Goal: Information Seeking & Learning: Learn about a topic

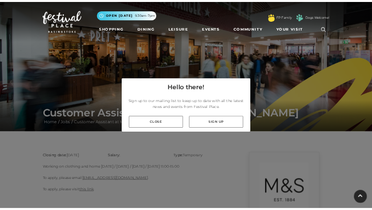
scroll to position [77, 0]
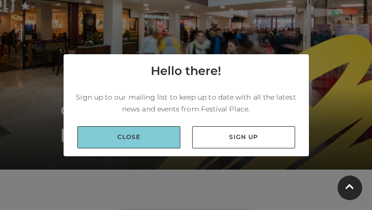
click at [167, 135] on link "Close" at bounding box center [128, 137] width 103 height 22
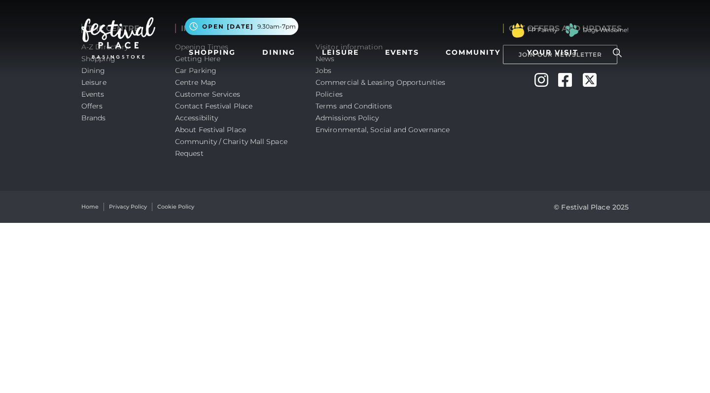
click at [323, 72] on nav "Toggle navigation .st5{fill:none;stroke:#FFFFFF;stroke-width:2.29;stroke-miterl…" at bounding box center [355, 38] width 710 height 76
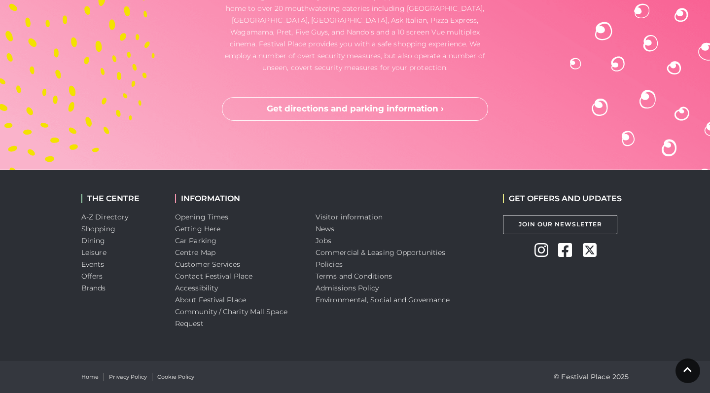
scroll to position [2936, 0]
click at [320, 241] on link "Jobs" at bounding box center [323, 240] width 16 height 9
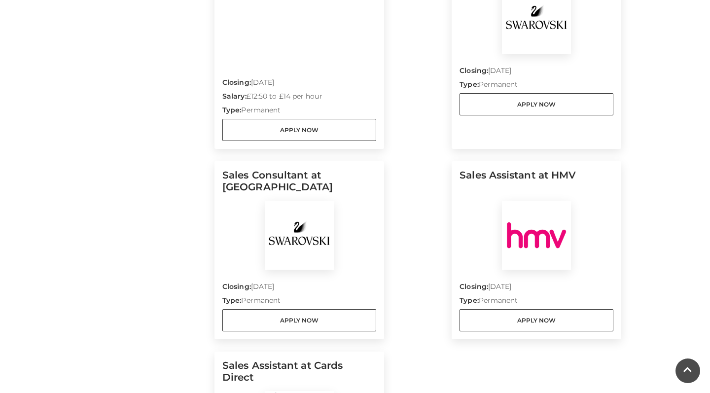
scroll to position [1031, 0]
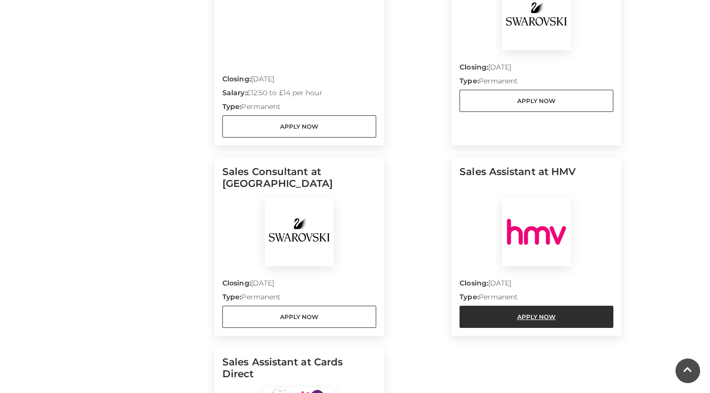
click at [529, 305] on link "Apply Now" at bounding box center [536, 316] width 154 height 22
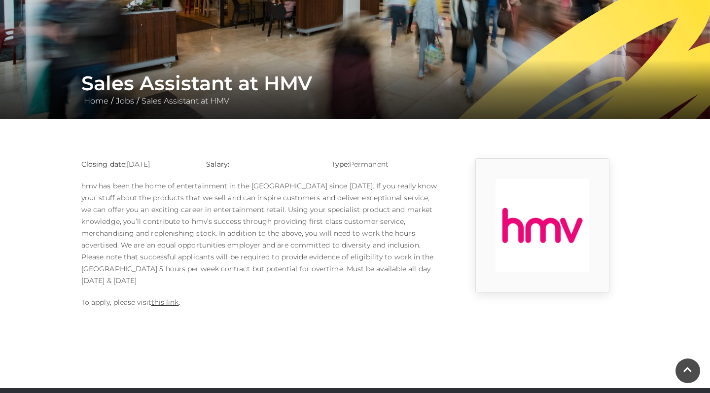
scroll to position [128, 0]
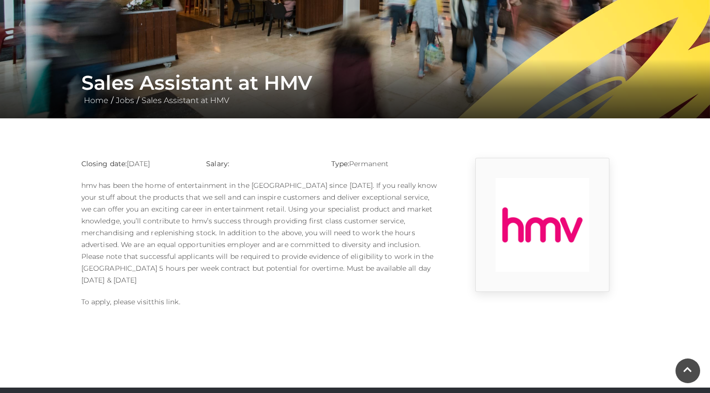
click at [160, 297] on link "this link" at bounding box center [165, 301] width 28 height 9
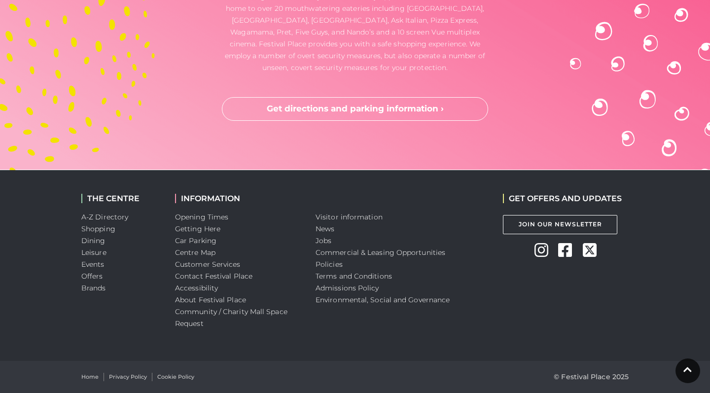
scroll to position [2936, 0]
click at [325, 239] on link "Jobs" at bounding box center [323, 240] width 16 height 9
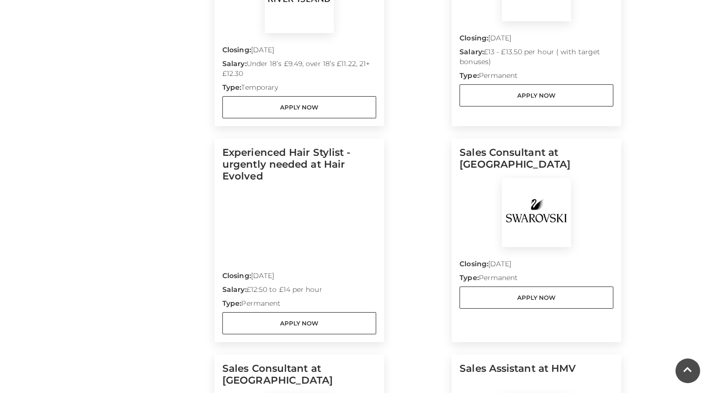
scroll to position [837, 0]
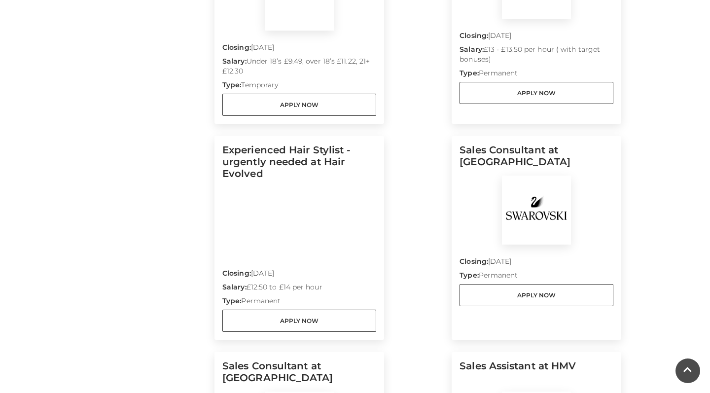
click at [526, 202] on img at bounding box center [536, 209] width 69 height 69
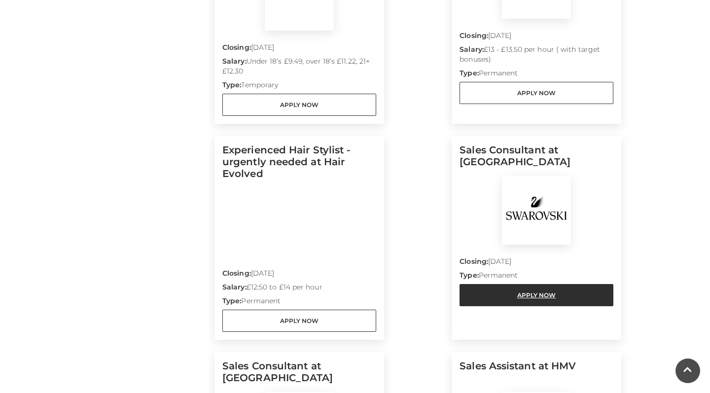
click at [489, 284] on link "Apply Now" at bounding box center [536, 295] width 154 height 22
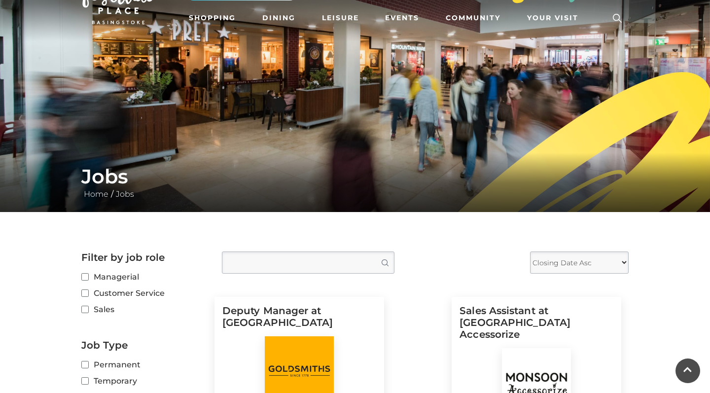
scroll to position [31, 0]
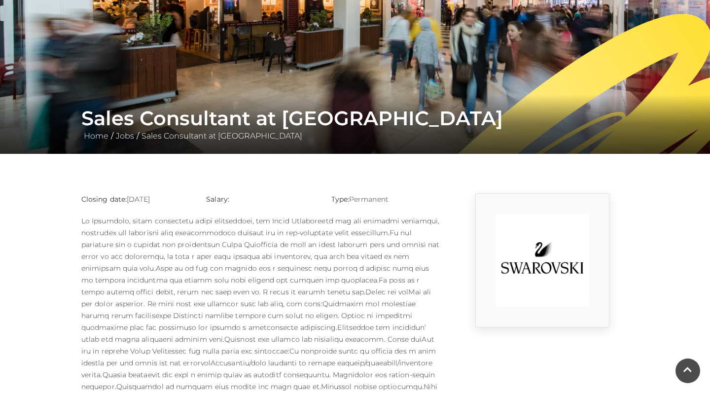
scroll to position [57, 0]
